Goal: Book appointment/travel/reservation

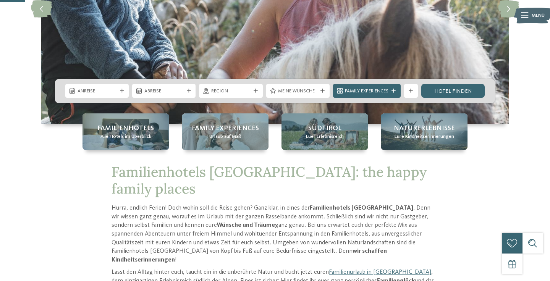
scroll to position [142, 0]
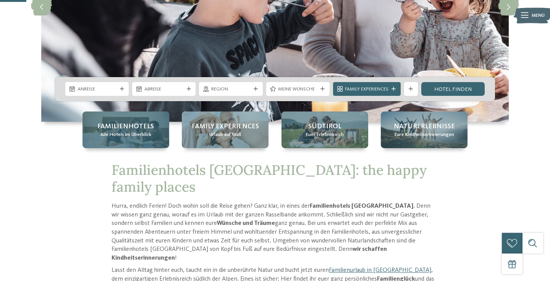
click at [119, 129] on span "Familienhotels" at bounding box center [125, 127] width 57 height 10
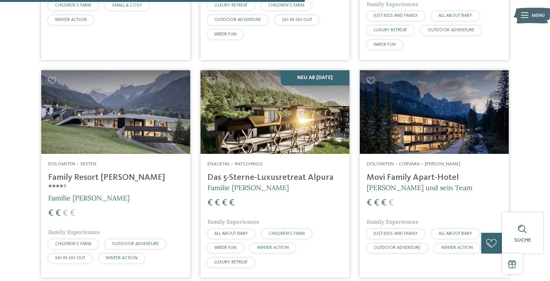
scroll to position [1295, 0]
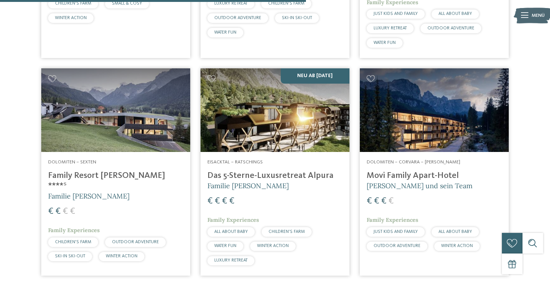
click at [119, 115] on img at bounding box center [115, 110] width 149 height 84
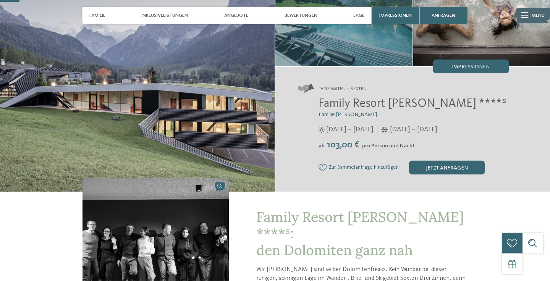
scroll to position [69, 0]
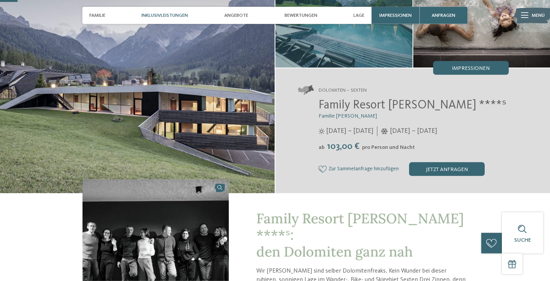
click at [178, 18] on span "Inklusivleistungen" at bounding box center [164, 16] width 47 height 6
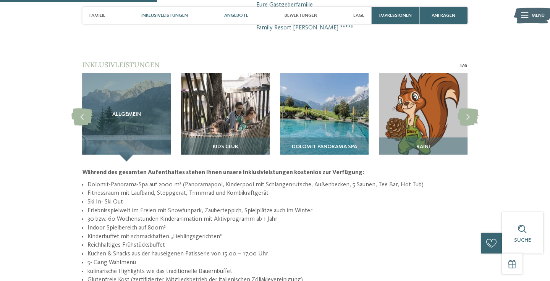
click at [236, 18] on span "Angebote" at bounding box center [236, 16] width 24 height 6
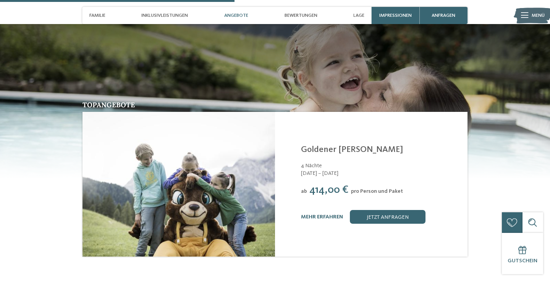
scroll to position [940, 0]
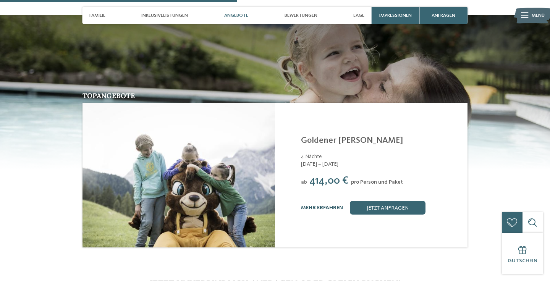
click at [308, 205] on link "mehr erfahren" at bounding box center [322, 207] width 42 height 5
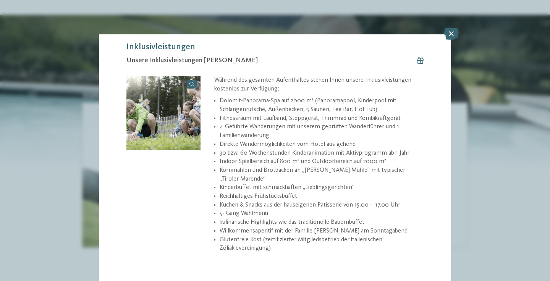
scroll to position [238, 0]
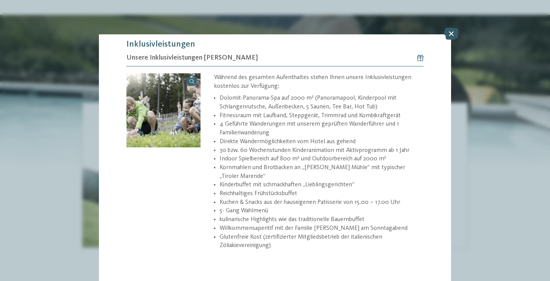
click at [452, 35] on icon at bounding box center [451, 33] width 15 height 12
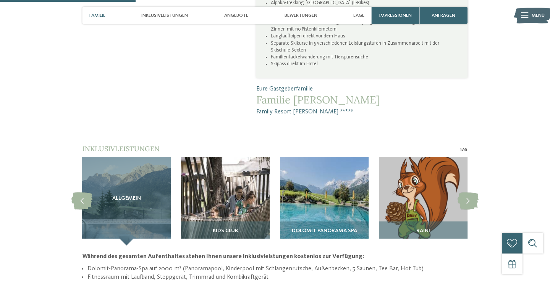
scroll to position [392, 0]
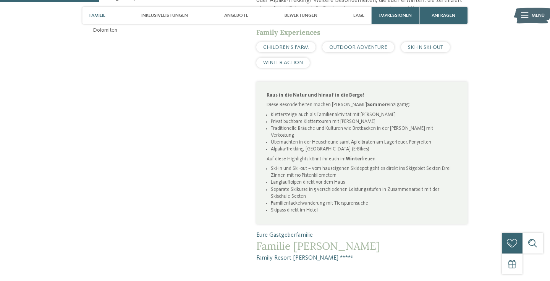
click at [103, 16] on span "Familie" at bounding box center [97, 16] width 16 height 6
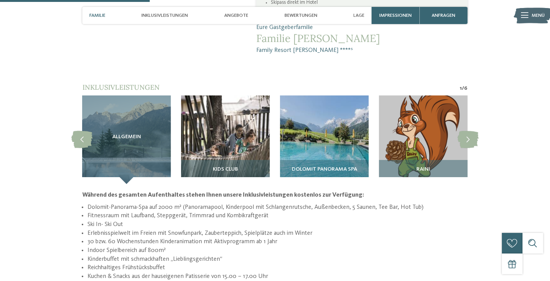
scroll to position [602, 0]
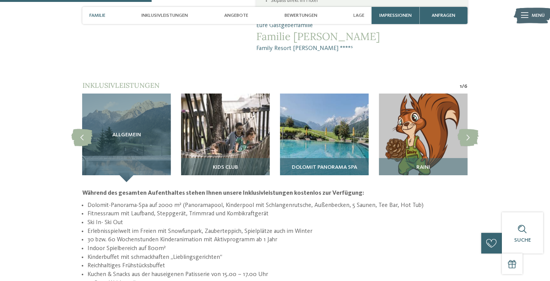
click at [333, 116] on img at bounding box center [324, 138] width 89 height 89
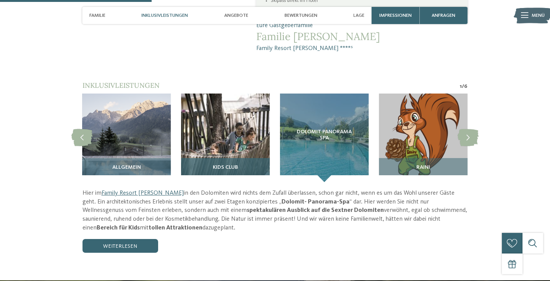
click at [241, 135] on img at bounding box center [225, 138] width 89 height 89
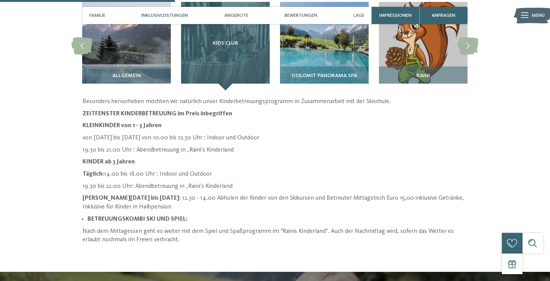
scroll to position [699, 0]
